Goal: Task Accomplishment & Management: Use online tool/utility

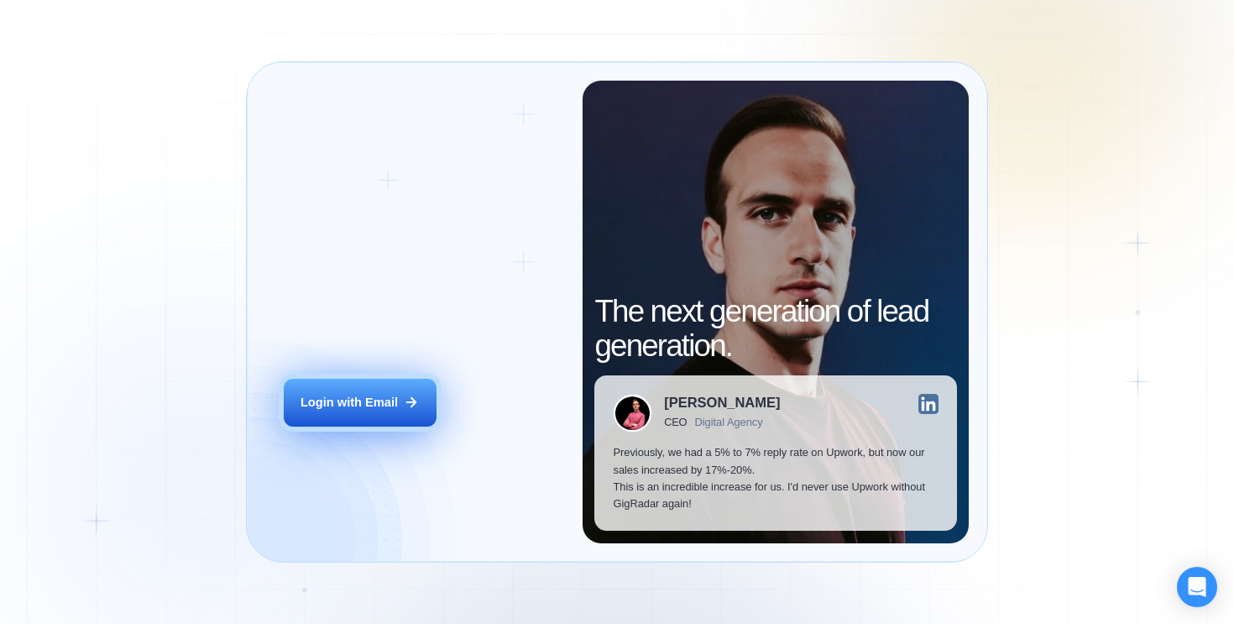
click at [393, 404] on div "Login with Email" at bounding box center [349, 402] width 97 height 17
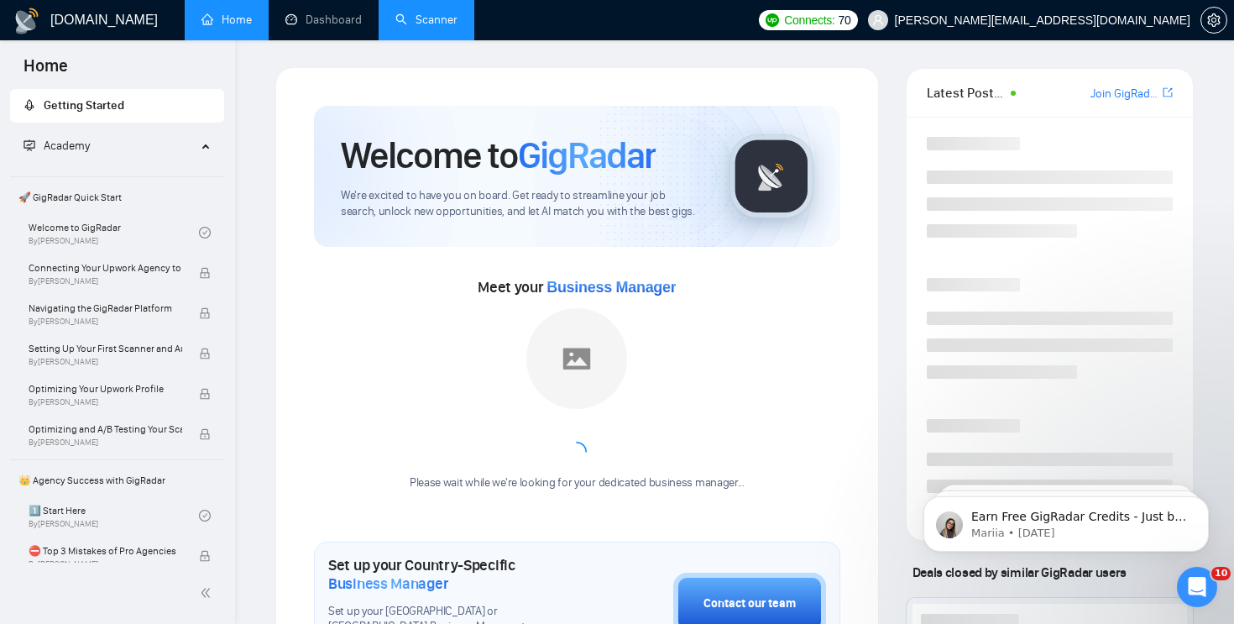
click at [405, 19] on link "Scanner" at bounding box center [426, 20] width 62 height 14
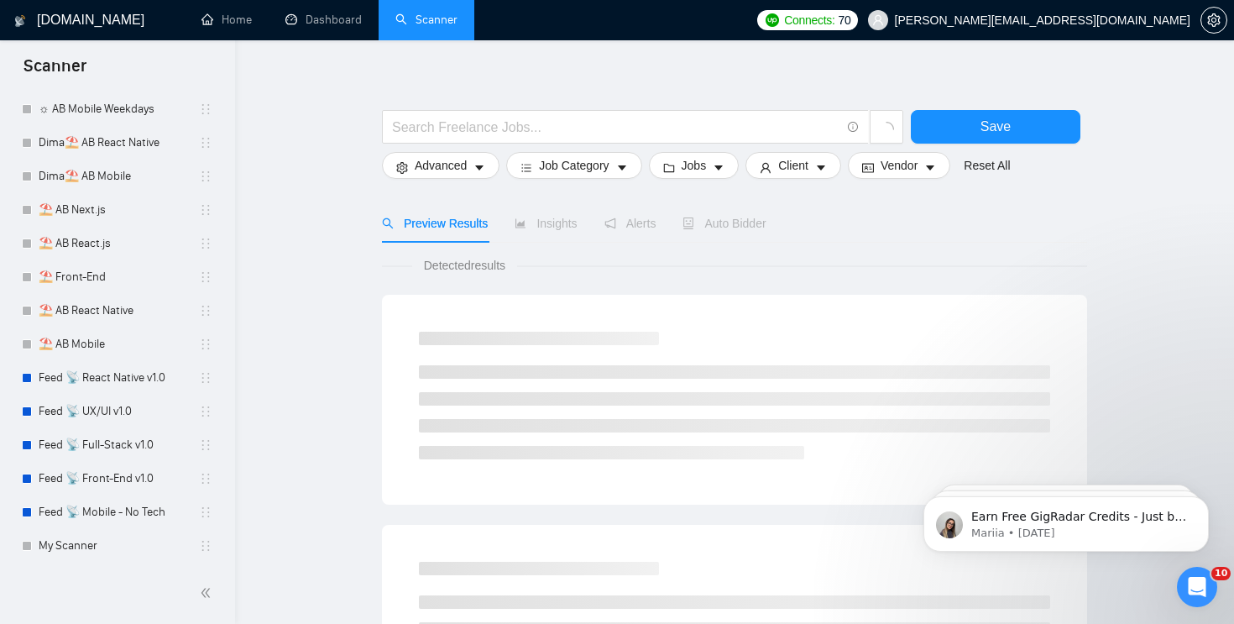
scroll to position [18, 0]
click at [131, 468] on link "Feed 📡 Front-End v1.0" at bounding box center [119, 479] width 160 height 34
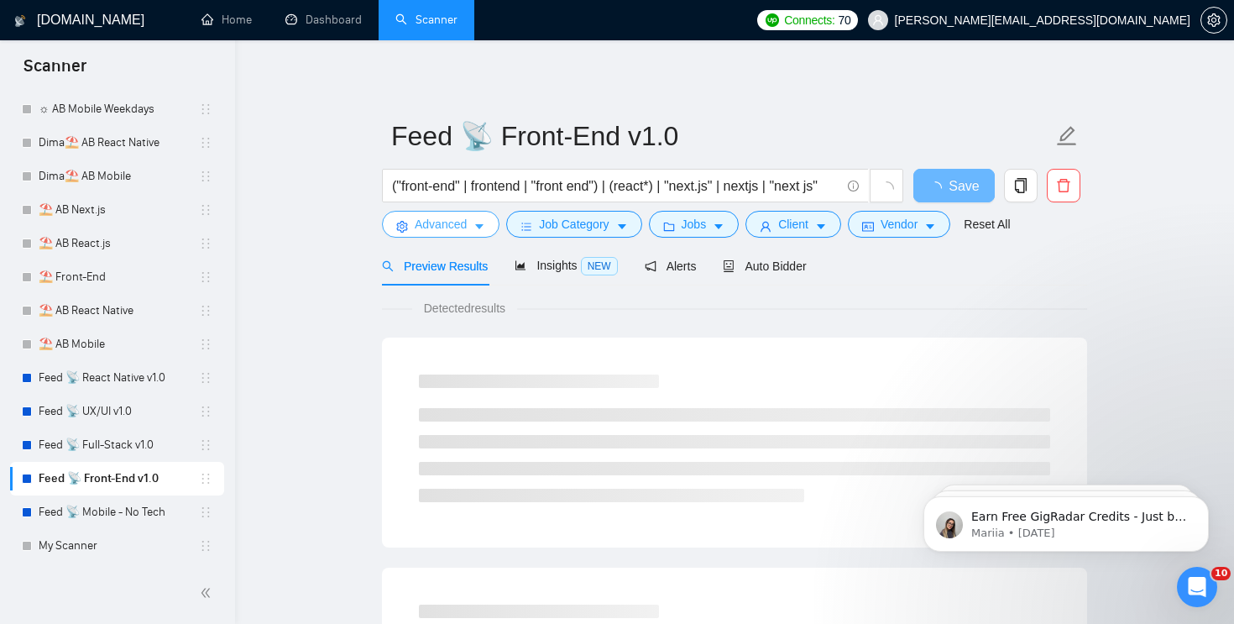
click at [461, 224] on span "Advanced" at bounding box center [441, 224] width 52 height 18
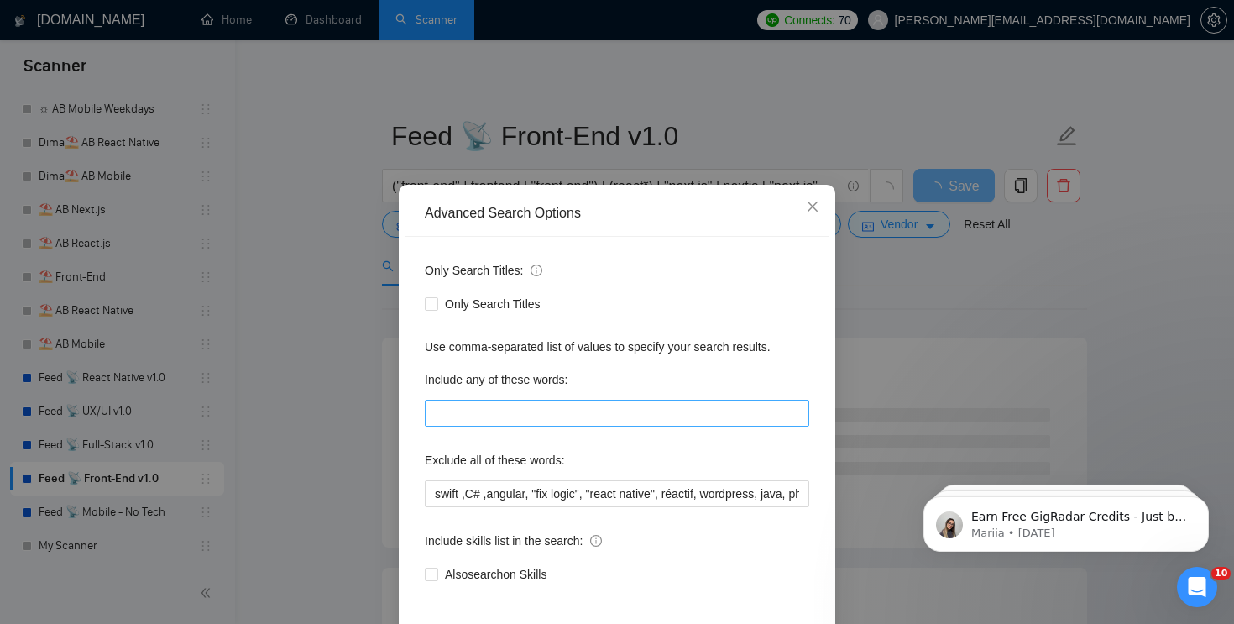
scroll to position [15, 0]
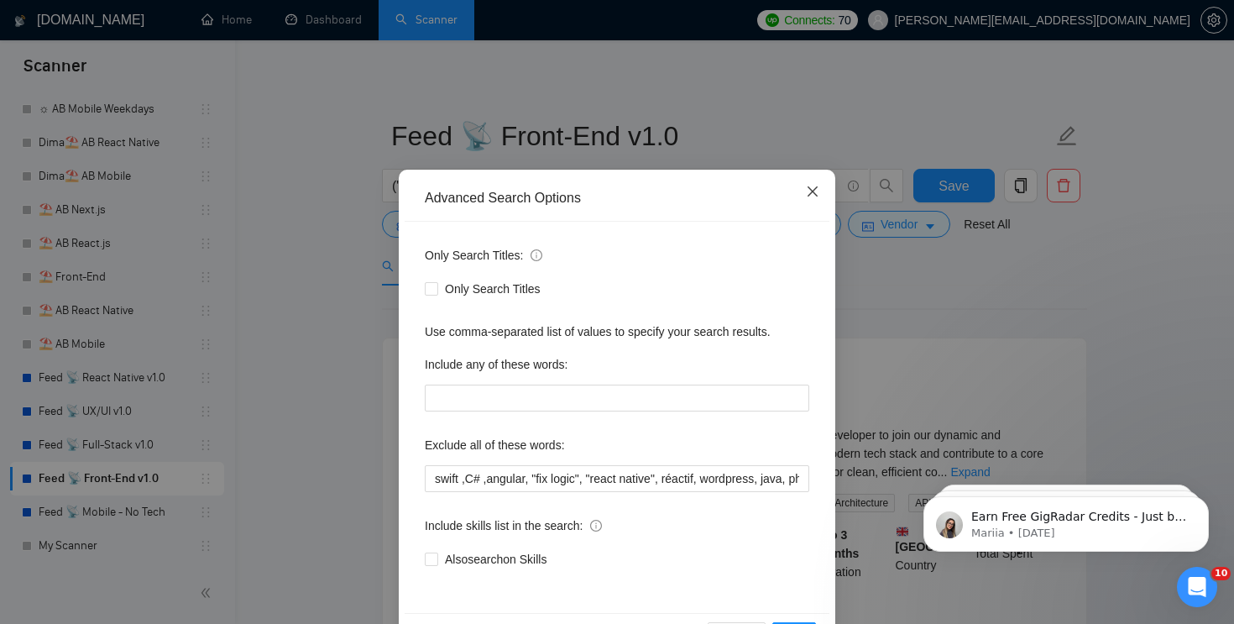
click at [814, 195] on icon "close" at bounding box center [812, 191] width 13 height 13
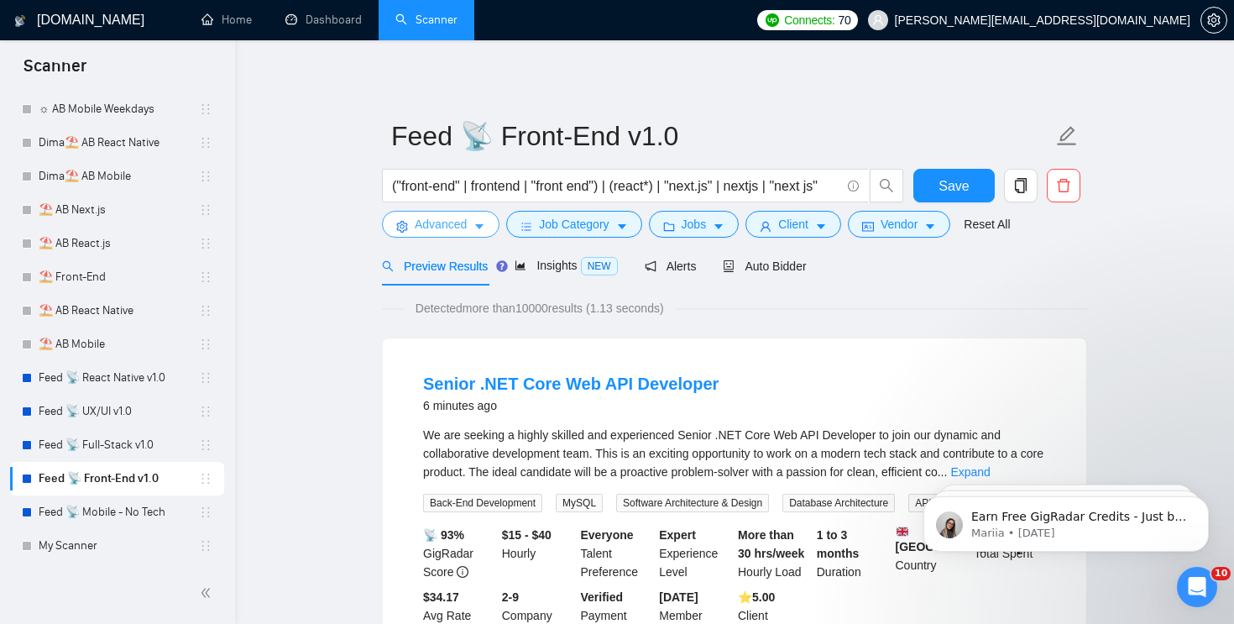
scroll to position [105, 0]
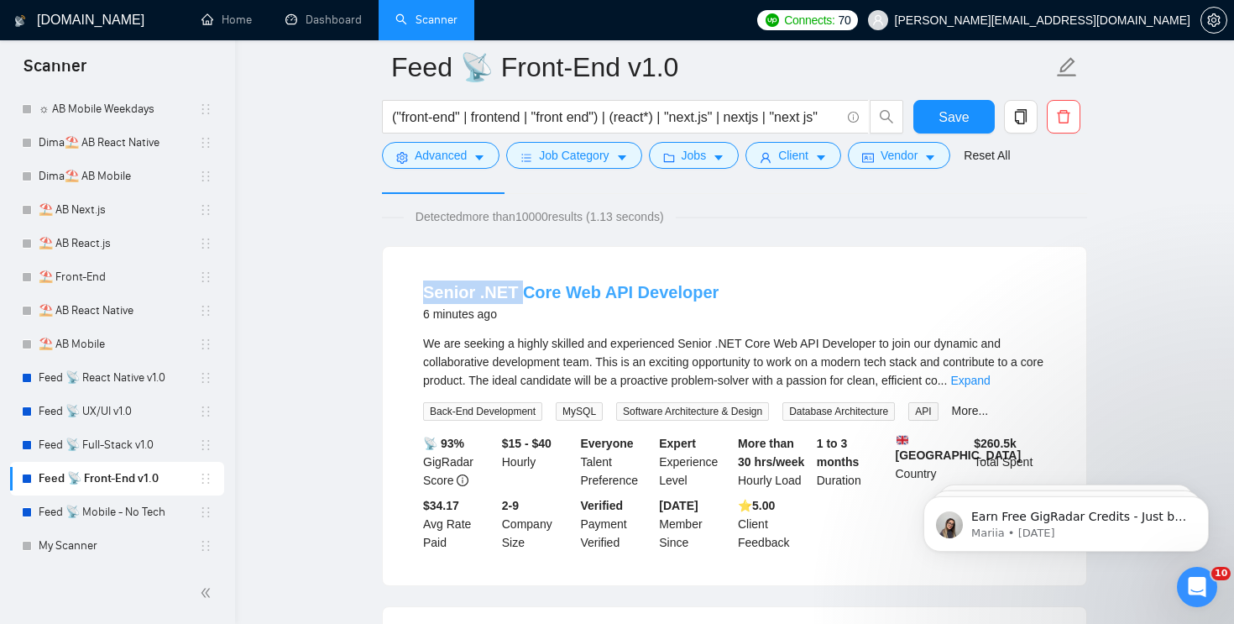
drag, startPoint x: 418, startPoint y: 286, endPoint x: 516, endPoint y: 286, distance: 97.4
click at [516, 286] on li "Senior .NET Core Web API Developer 6 minutes ago We are seeking a highly skille…" at bounding box center [734, 416] width 663 height 298
copy link "Senior .NET"
click at [474, 154] on button "Advanced" at bounding box center [441, 155] width 118 height 27
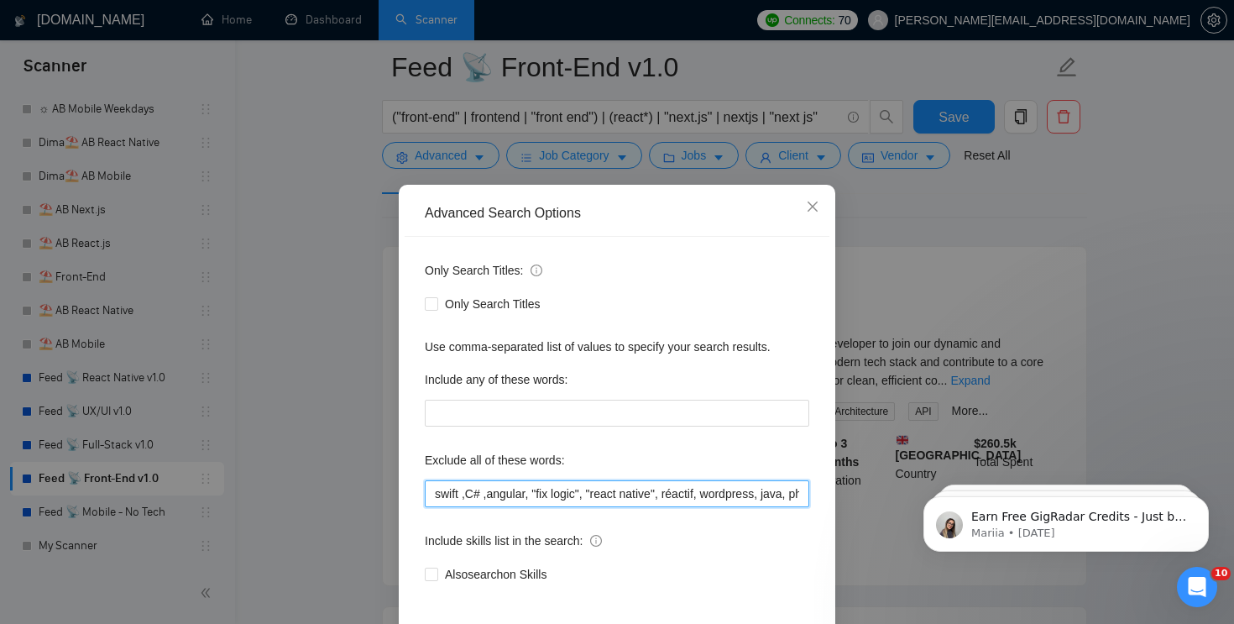
click at [488, 487] on input "swift ,C# ,angular, "fix logic", "react native", réactif, wordpress, java, php,…" at bounding box center [617, 493] width 385 height 27
paste input "Senior .NET"
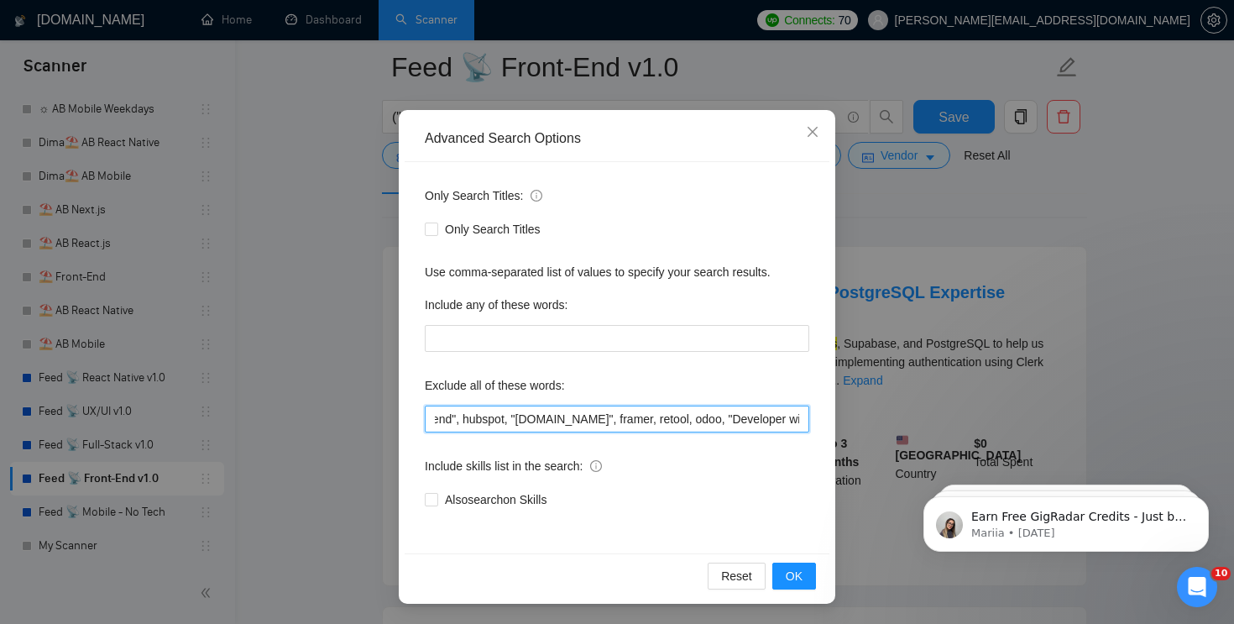
scroll to position [0, 805]
type input "swift ,C# ,angular, "fix logic", "react native", réactif, wordpress, java, php,…"
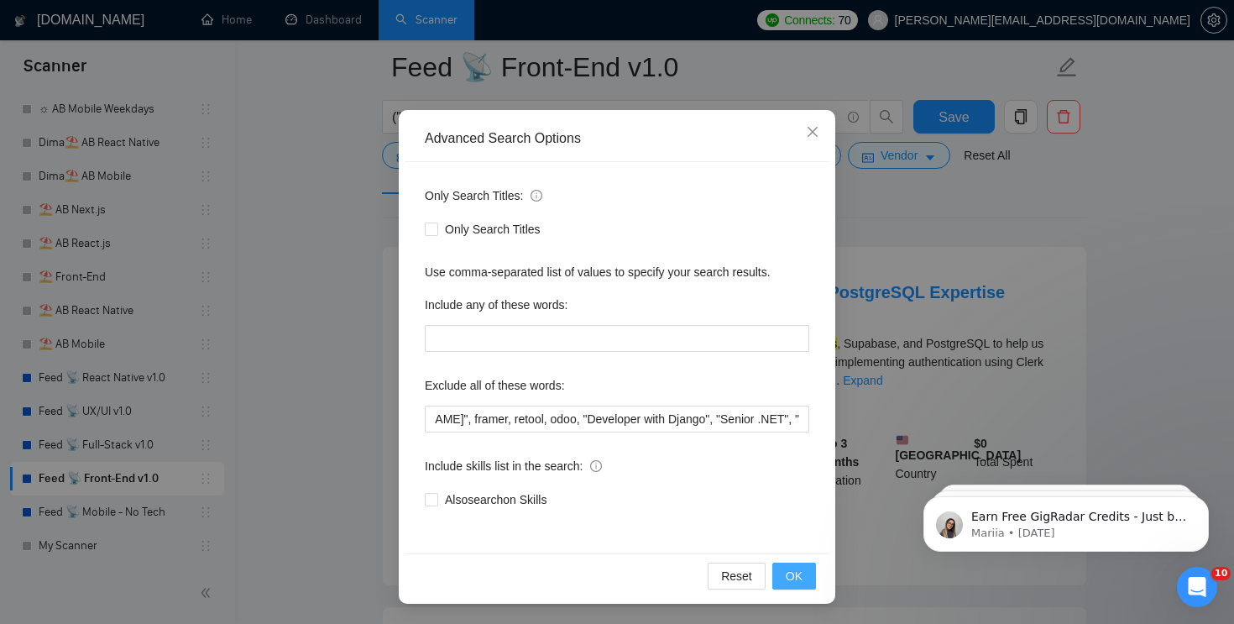
click at [798, 573] on span "OK" at bounding box center [794, 576] width 17 height 18
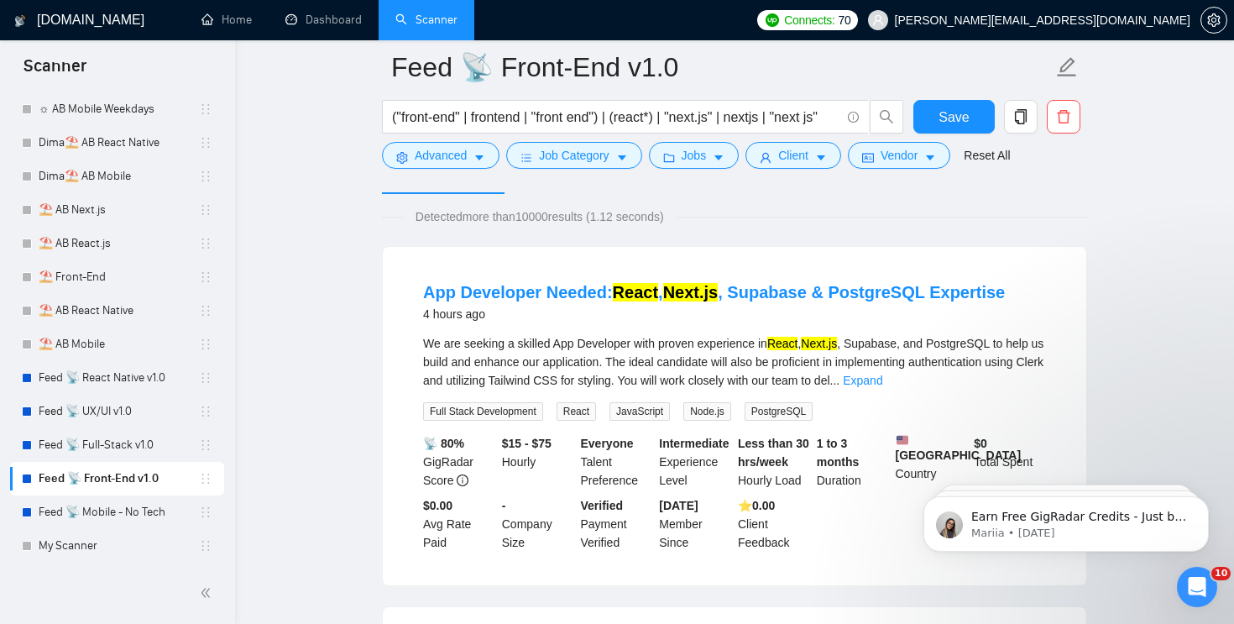
scroll to position [0, 0]
click at [981, 119] on button "Save" at bounding box center [953, 117] width 81 height 34
